Goal: Task Accomplishment & Management: Manage account settings

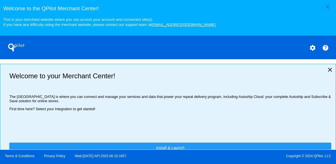
click at [309, 47] on mat-icon "settings" at bounding box center [312, 47] width 7 height 7
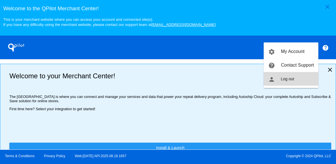
click at [292, 77] on span "Log out" at bounding box center [286, 78] width 13 height 5
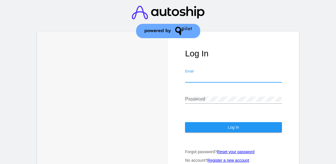
click at [230, 75] on input "Email" at bounding box center [233, 77] width 97 height 5
type input "[EMAIL_ADDRESS][DOMAIN_NAME]"
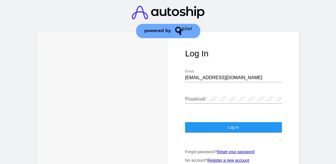
click at [218, 96] on div "Password" at bounding box center [233, 97] width 97 height 13
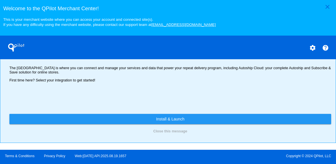
scroll to position [13, 0]
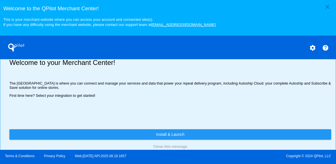
click at [313, 49] on mat-icon "settings" at bounding box center [312, 47] width 7 height 7
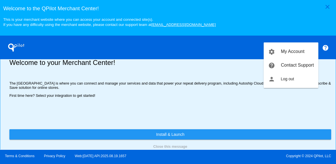
click at [313, 49] on link "settings My Account" at bounding box center [290, 52] width 55 height 14
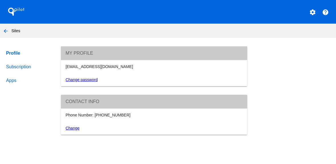
click at [20, 68] on link "Subscription" at bounding box center [28, 67] width 46 height 14
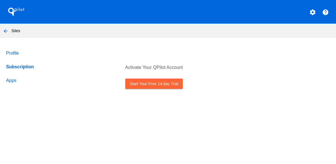
click at [5, 30] on mat-icon "arrow_back" at bounding box center [5, 31] width 7 height 7
